Goal: Use online tool/utility: Utilize a website feature to perform a specific function

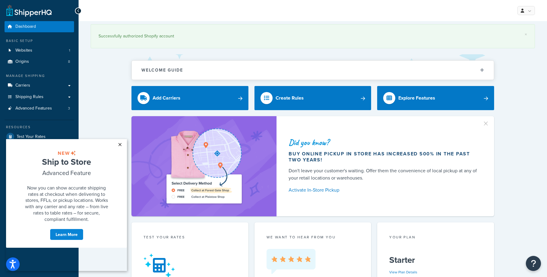
click at [120, 145] on link "×" at bounding box center [120, 144] width 11 height 11
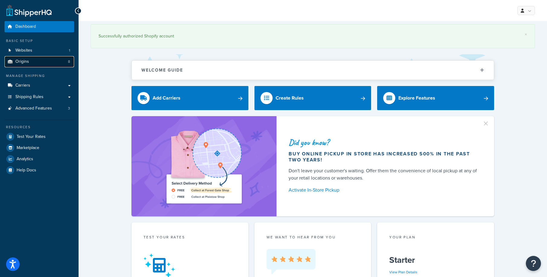
click at [25, 60] on span "Origins" at bounding box center [22, 61] width 14 height 5
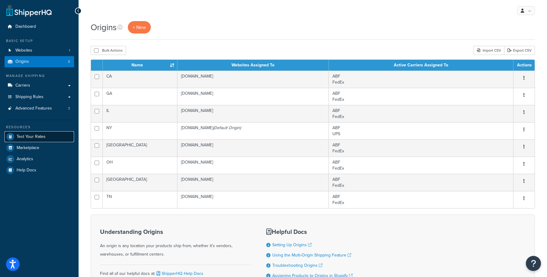
click at [44, 138] on span "Test Your Rates" at bounding box center [31, 136] width 29 height 5
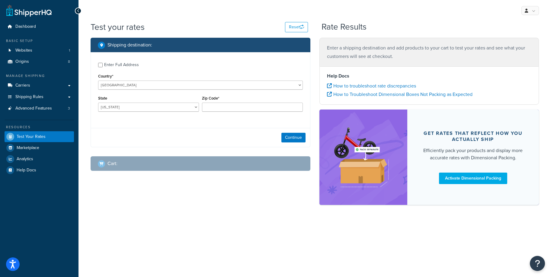
click at [109, 65] on div "Enter Full Address" at bounding box center [121, 65] width 35 height 8
click at [103, 65] on input "Enter Full Address" at bounding box center [100, 65] width 5 height 5
checkbox input "true"
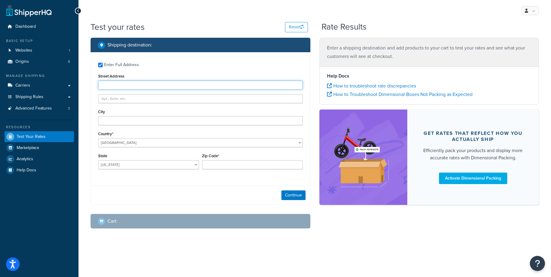
click at [106, 86] on input "Street Address" at bounding box center [200, 85] width 205 height 9
type input "5801 North Meadow Drive"
type input "Racine"
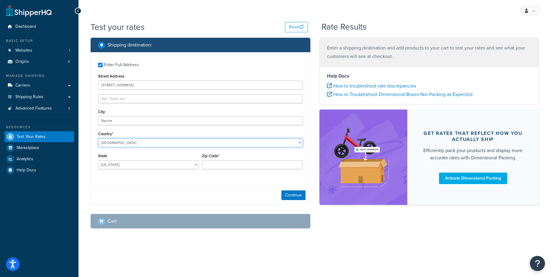
select select "WF"
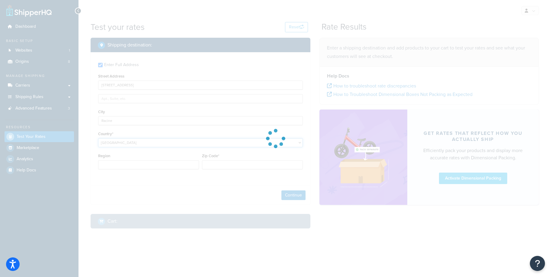
type input "AL"
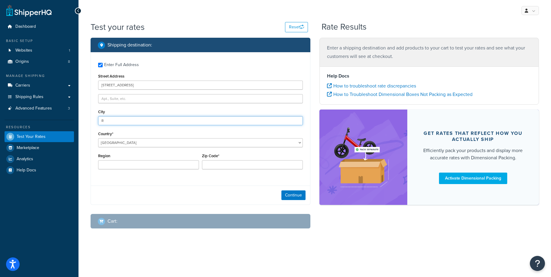
click at [121, 120] on input "R" at bounding box center [200, 120] width 205 height 9
type input "Racine"
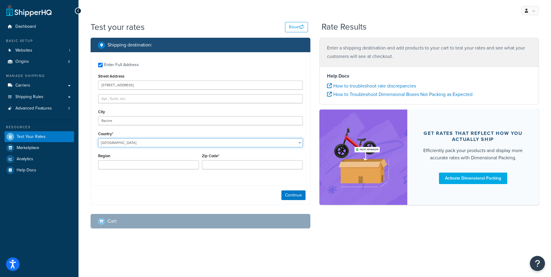
click at [128, 142] on select "United States United Kingdom Afghanistan Åland Islands Albania Algeria American…" at bounding box center [200, 142] width 205 height 9
select select "US"
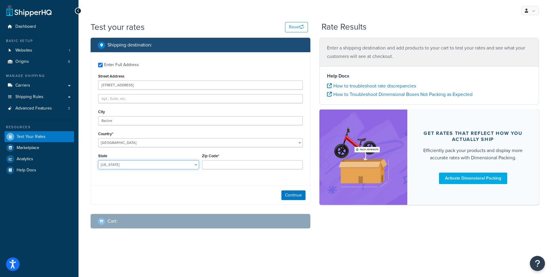
click at [115, 163] on select "Alabama Alaska American Samoa Arizona Arkansas Armed Forces Americas Armed Forc…" at bounding box center [148, 164] width 101 height 9
select select "WI"
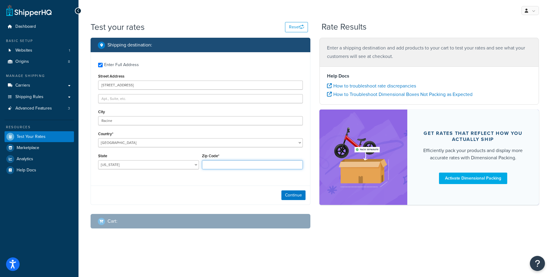
click at [206, 169] on input "Zip Code*" at bounding box center [252, 164] width 101 height 9
type input "53402"
click at [288, 198] on button "Continue" at bounding box center [294, 196] width 24 height 10
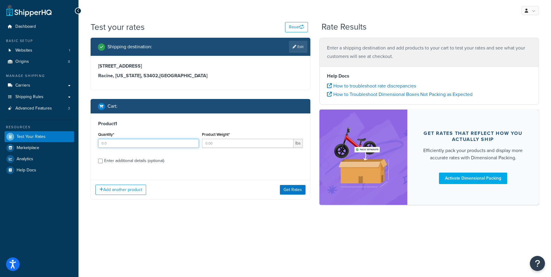
click at [136, 140] on input "Quantity*" at bounding box center [148, 143] width 101 height 9
type input "1"
type input "4"
click at [159, 160] on div "Enter additional details (optional)" at bounding box center [134, 161] width 60 height 8
click at [103, 160] on input "Enter additional details (optional)" at bounding box center [100, 161] width 5 height 5
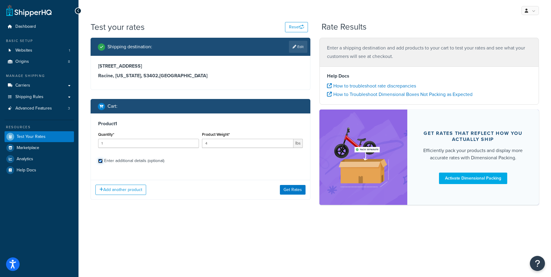
checkbox input "true"
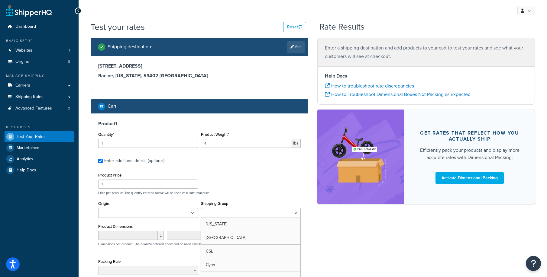
click at [229, 212] on input "Shipping Group" at bounding box center [229, 213] width 53 height 7
click at [243, 192] on p "Price per product. The quantity entered above will be used calculate total pric…" at bounding box center [199, 193] width 205 height 4
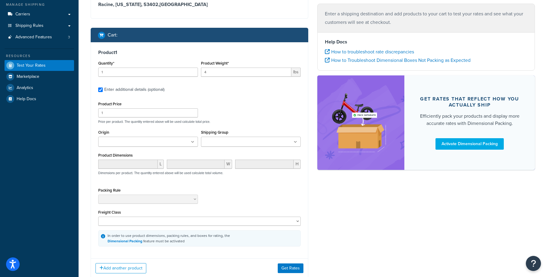
scroll to position [113, 0]
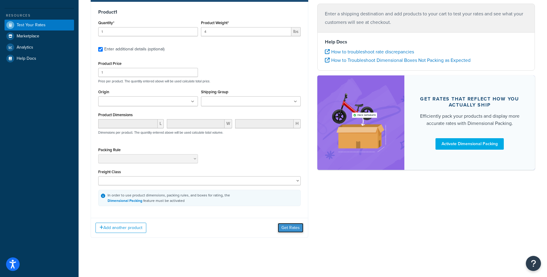
click at [284, 226] on button "Get Rates" at bounding box center [291, 228] width 26 height 10
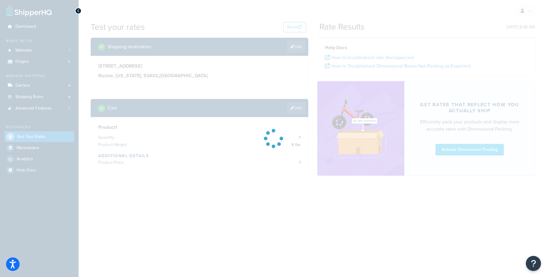
scroll to position [0, 0]
